Goal: Task Accomplishment & Management: Use online tool/utility

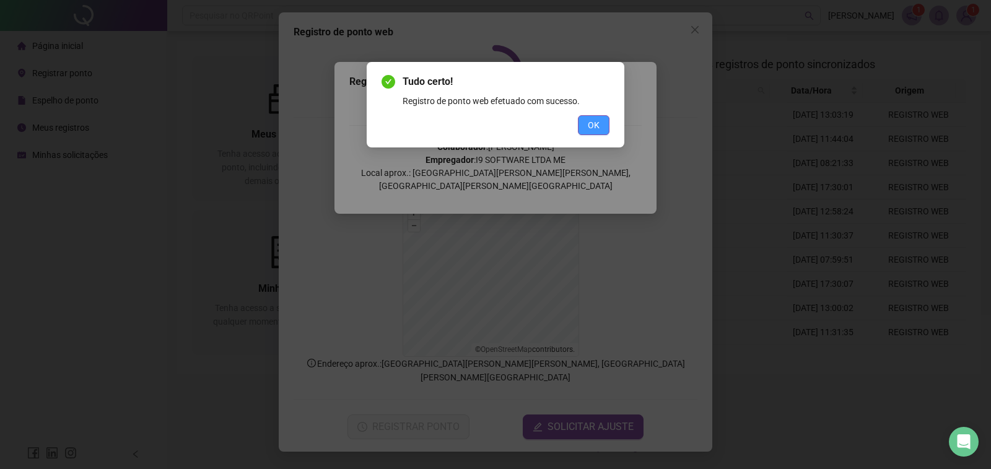
click at [596, 128] on span "OK" at bounding box center [594, 125] width 12 height 14
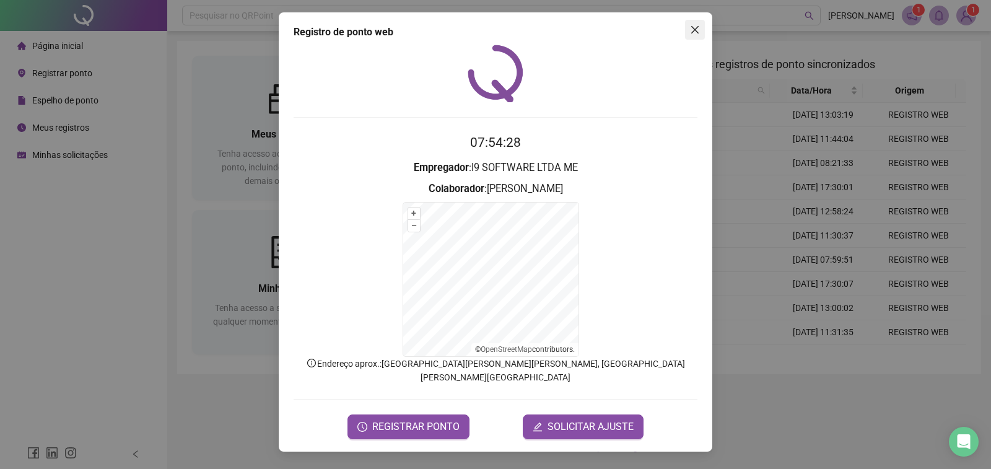
click at [694, 34] on icon "close" at bounding box center [695, 30] width 10 height 10
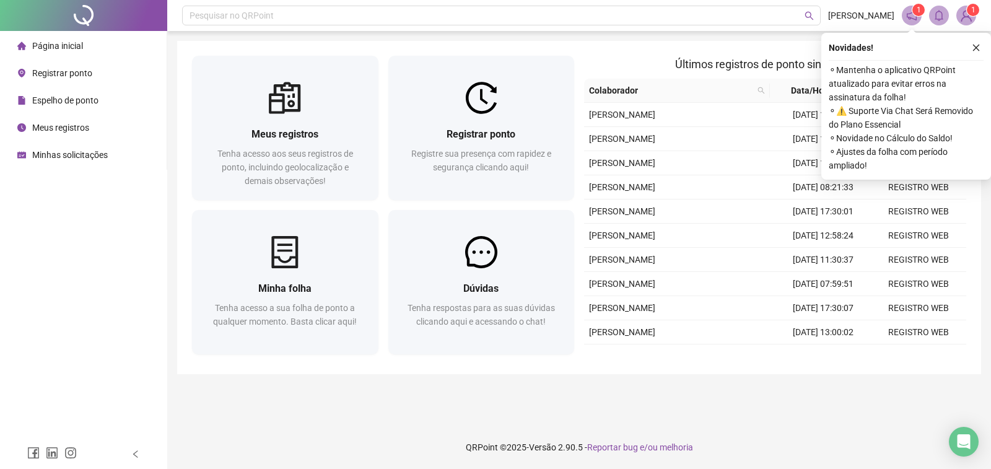
click at [975, 45] on icon "close" at bounding box center [976, 47] width 9 height 9
click at [975, 50] on div "Meus registros Tenha acesso aos seus registros de ponto, incluindo geolocalizaç…" at bounding box center [579, 207] width 804 height 333
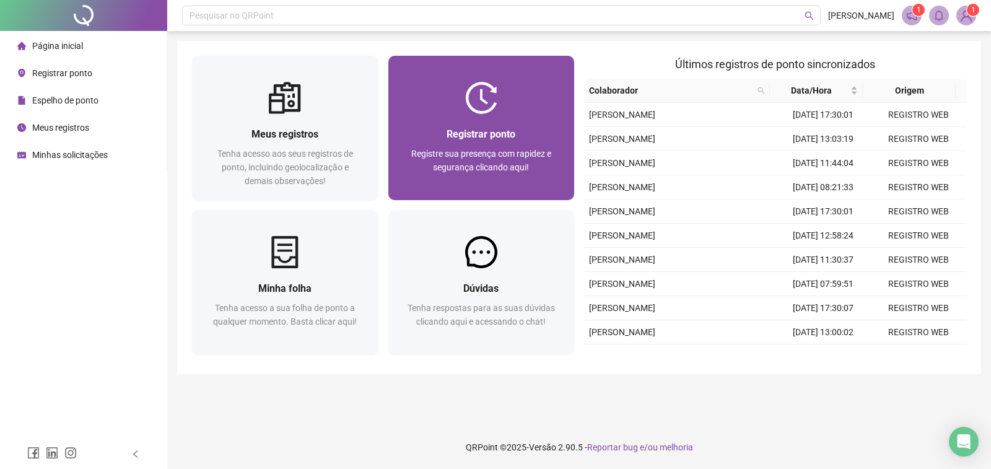
click at [547, 121] on div "Registrar ponto Registre sua presença com rapidez e segurança clicando aqui!" at bounding box center [481, 157] width 186 height 86
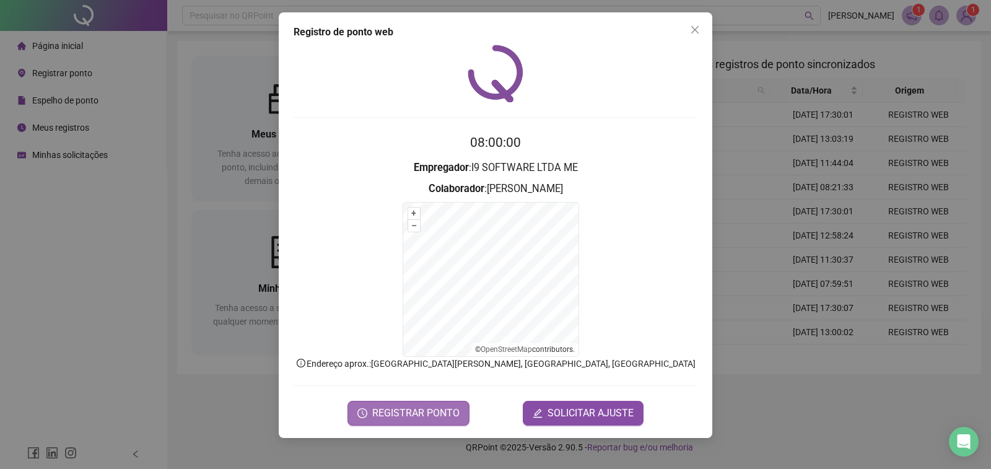
click at [408, 403] on button "REGISTRAR PONTO" at bounding box center [408, 413] width 122 height 25
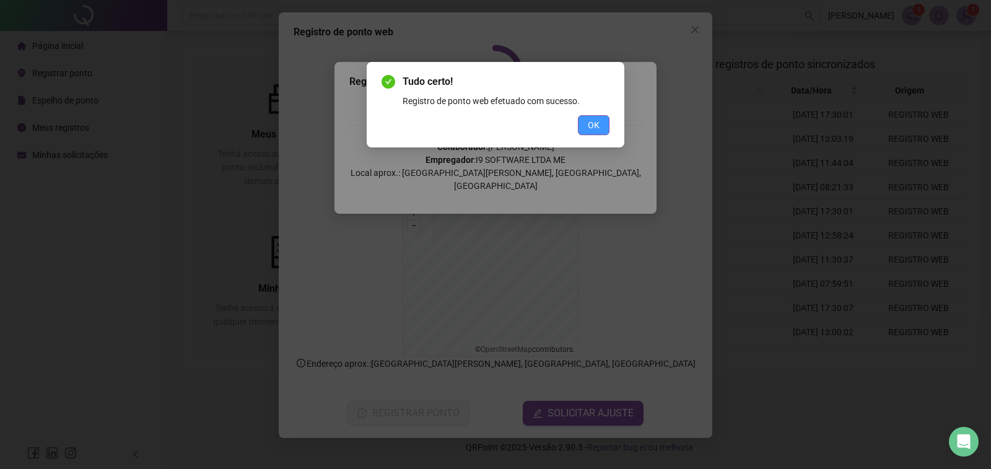
click at [588, 122] on span "OK" at bounding box center [594, 125] width 12 height 14
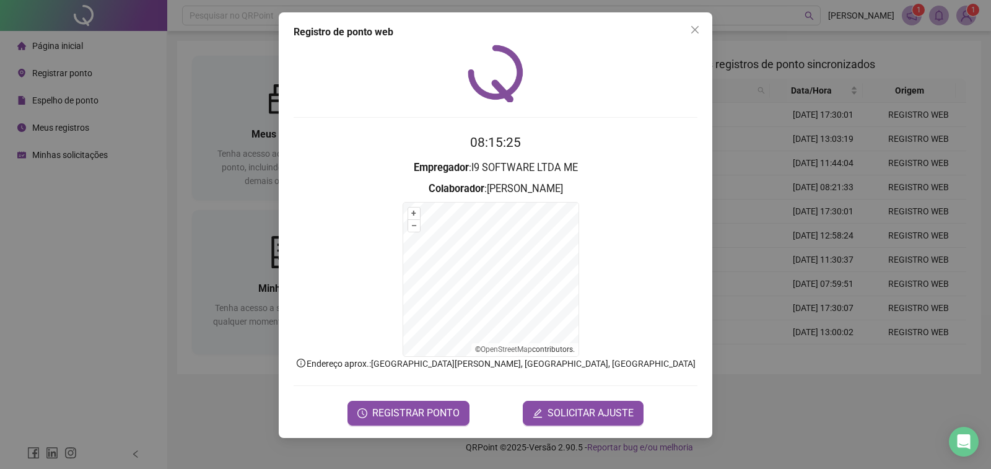
click at [697, 28] on icon "close" at bounding box center [694, 29] width 7 height 7
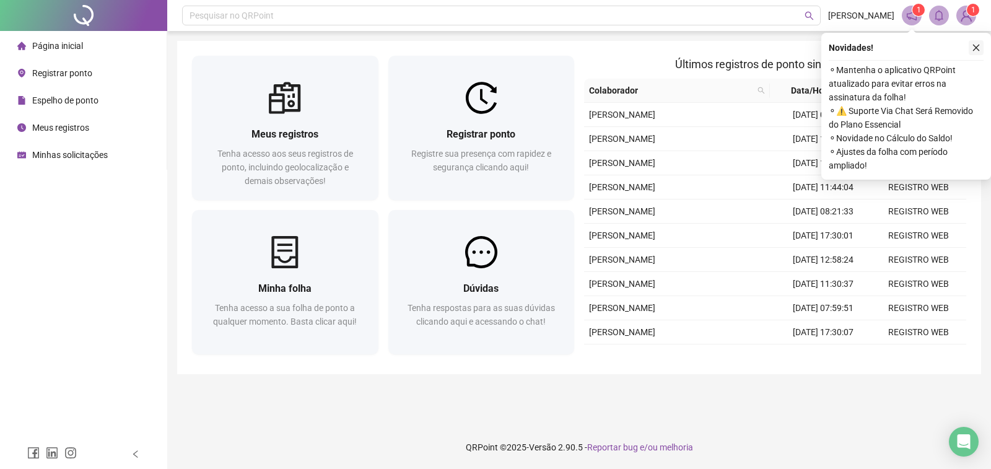
click at [970, 50] on button "button" at bounding box center [976, 47] width 15 height 15
